Goal: Task Accomplishment & Management: Complete application form

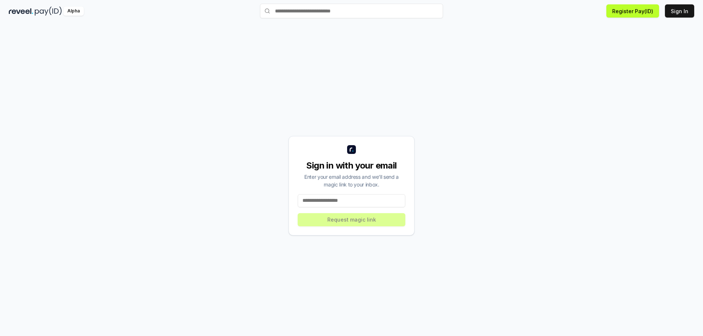
scroll to position [21, 0]
click at [352, 201] on input at bounding box center [352, 200] width 108 height 13
paste input "**********"
type input "**********"
drag, startPoint x: 355, startPoint y: 220, endPoint x: 343, endPoint y: 155, distance: 66.3
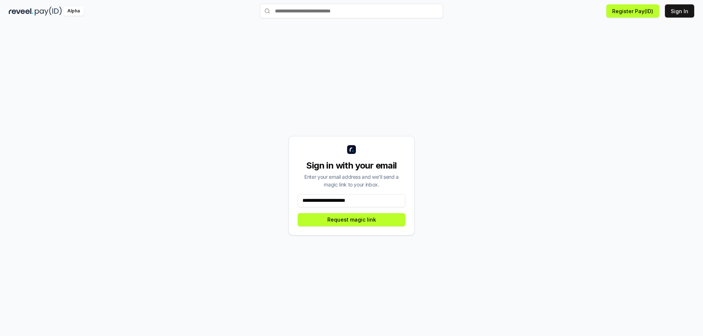
click at [355, 221] on button "Request magic link" at bounding box center [352, 219] width 108 height 13
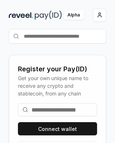
scroll to position [49, 0]
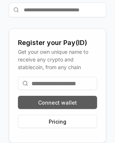
click at [64, 106] on button "Connect wallet" at bounding box center [57, 102] width 79 height 13
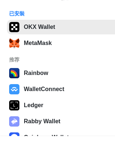
click at [49, 30] on button "OKX Wallet" at bounding box center [68, 27] width 122 height 15
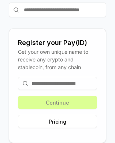
click at [61, 82] on input at bounding box center [57, 83] width 79 height 13
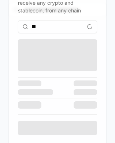
type input "*"
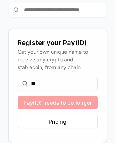
type input "*"
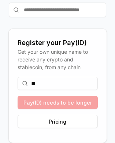
type input "*"
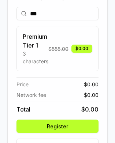
scroll to position [82, 0]
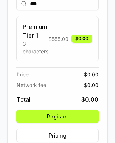
type input "***"
click at [56, 115] on button "Register" at bounding box center [57, 116] width 82 height 13
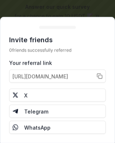
click at [90, 12] on div at bounding box center [57, 71] width 115 height 143
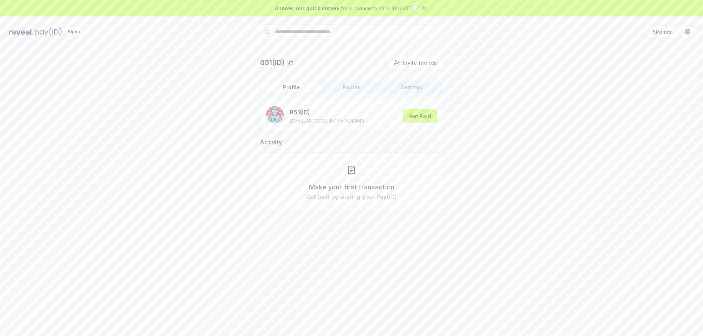
click at [115, 132] on div "851(ID) Invite friends Invite Profile Routes Settings 851 (ID) eyumuxakoce85@gm…" at bounding box center [351, 139] width 685 height 166
click at [115, 141] on h2 "Activity" at bounding box center [351, 142] width 183 height 9
drag, startPoint x: 590, startPoint y: 100, endPoint x: 640, endPoint y: 19, distance: 94.4
click at [115, 88] on div "851(ID) Invite friends Invite Profile Routes Settings 851 (ID) eyumuxakoce85@gm…" at bounding box center [351, 139] width 685 height 166
